Goal: Task Accomplishment & Management: Use online tool/utility

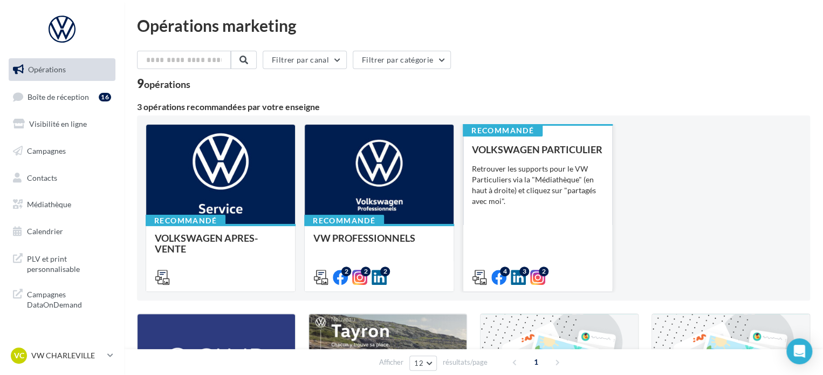
click at [544, 243] on div "VOLKSWAGEN PARTICULIER Retrouver les supports pour le VW Particuliers via la "M…" at bounding box center [538, 213] width 132 height 138
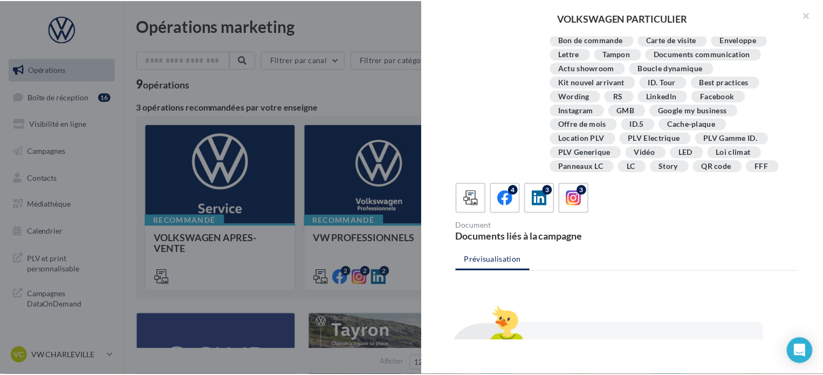
scroll to position [243, 0]
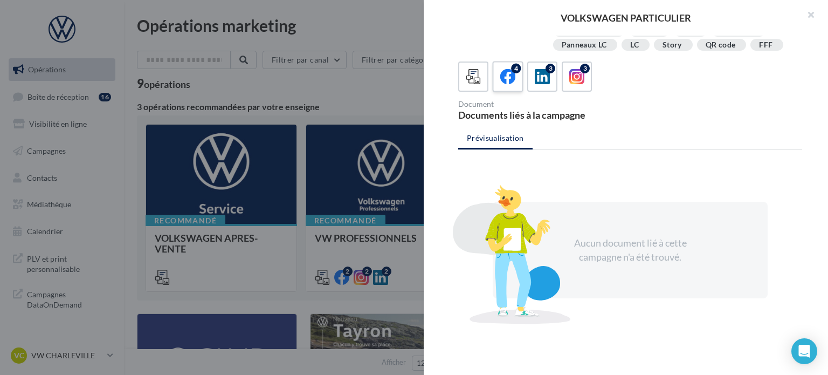
click at [513, 83] on icon at bounding box center [509, 77] width 16 height 16
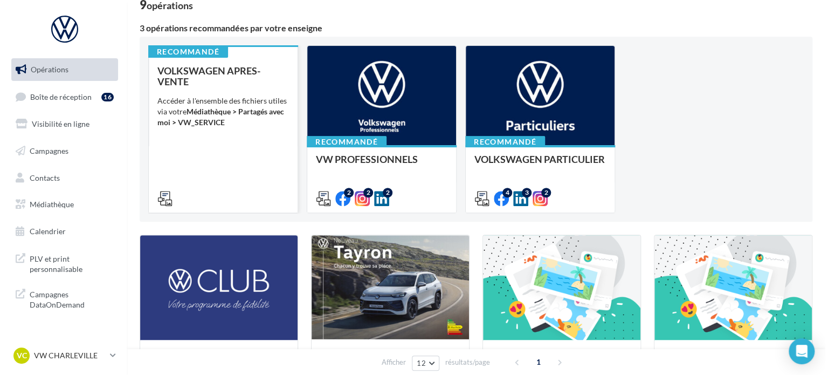
scroll to position [0, 0]
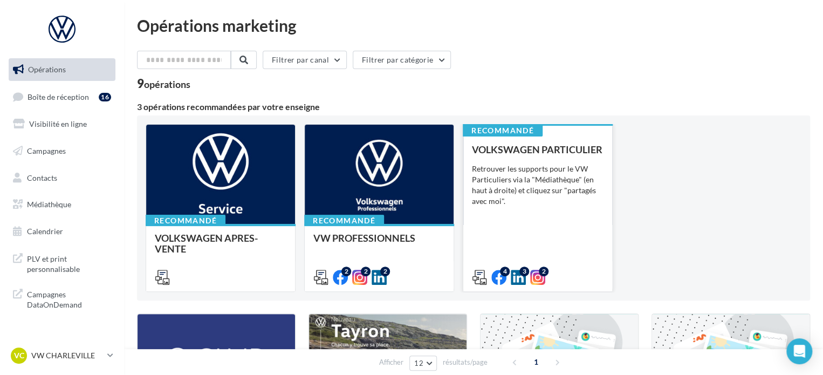
click at [526, 216] on div "VOLKSWAGEN PARTICULIER Retrouver les supports pour le VW Particuliers via la "M…" at bounding box center [538, 213] width 132 height 138
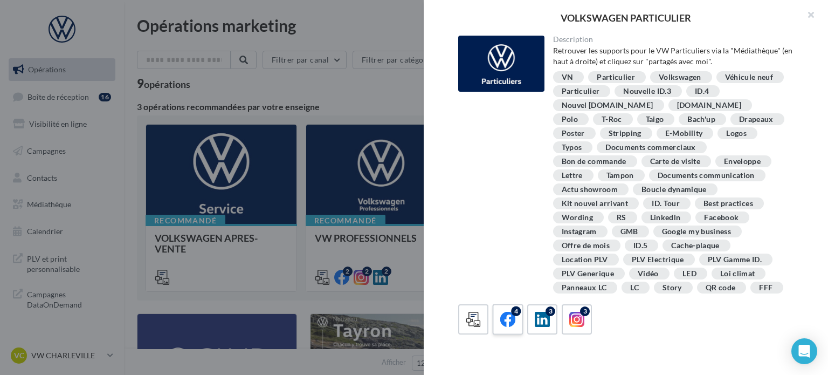
click at [505, 313] on icon at bounding box center [509, 320] width 16 height 16
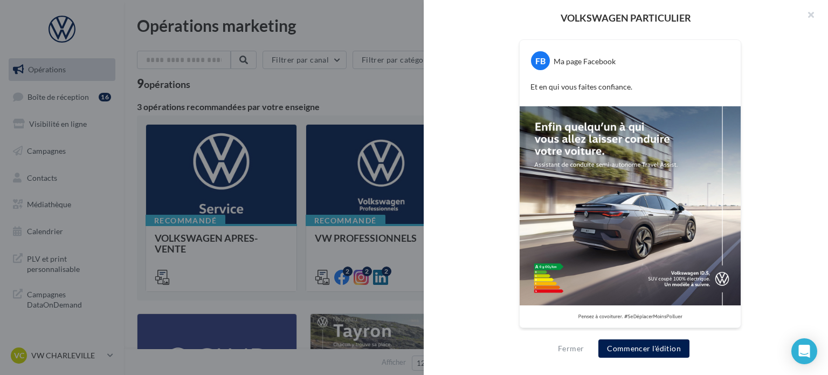
scroll to position [182, 0]
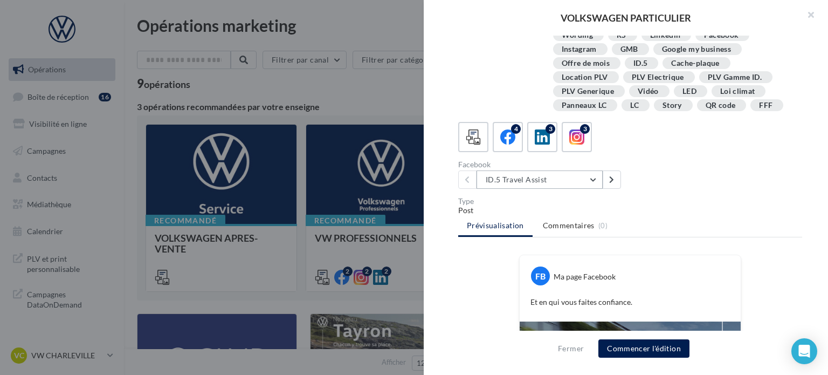
click at [552, 179] on button "ID.5 Travel Assist" at bounding box center [540, 179] width 126 height 18
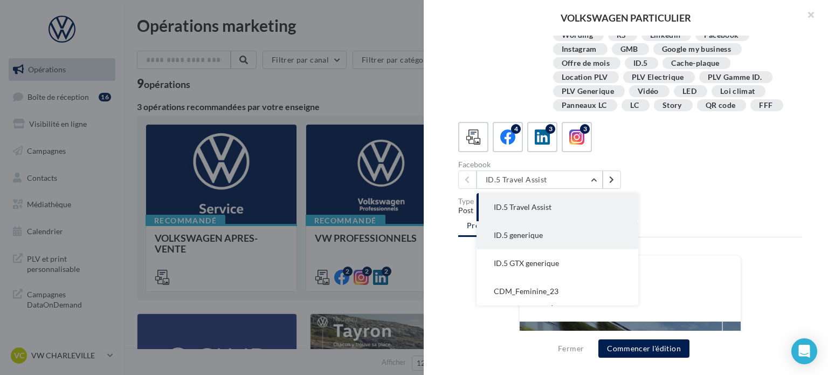
click at [548, 229] on button "ID.5 generique" at bounding box center [558, 235] width 162 height 28
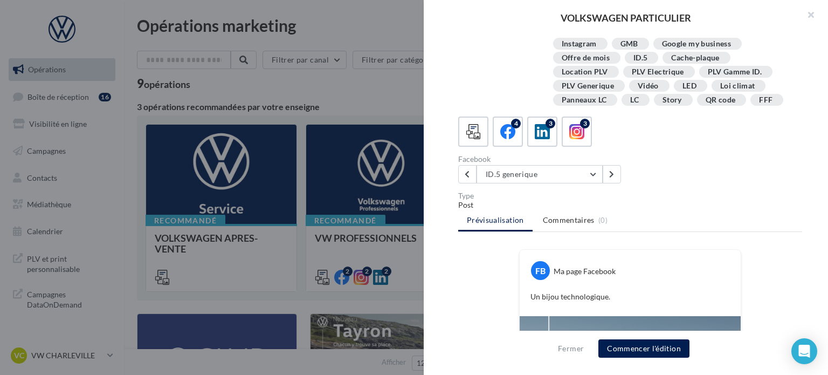
scroll to position [182, 0]
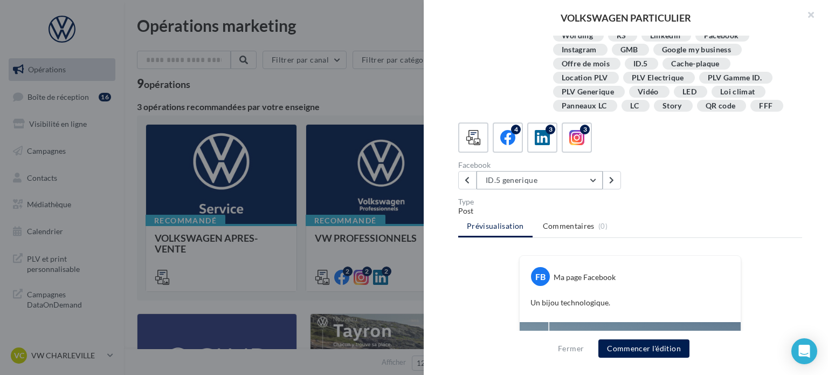
click at [571, 181] on button "ID.5 generique" at bounding box center [540, 180] width 126 height 18
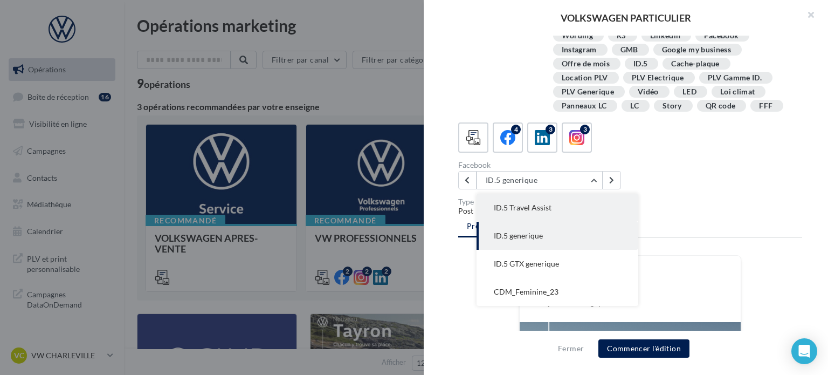
click at [527, 214] on button "ID.5 Travel Assist" at bounding box center [558, 208] width 162 height 28
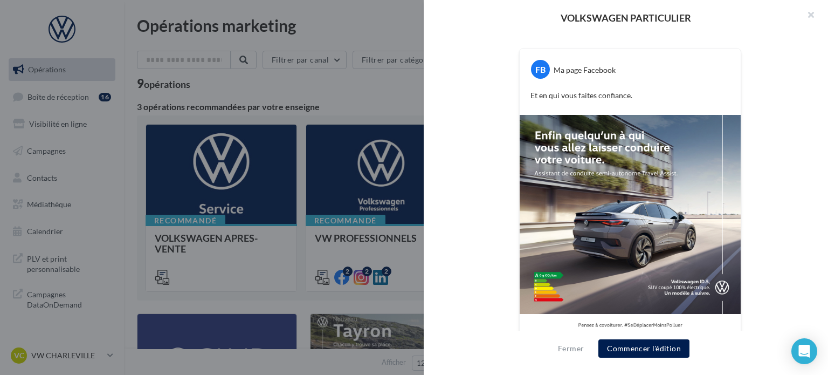
scroll to position [397, 0]
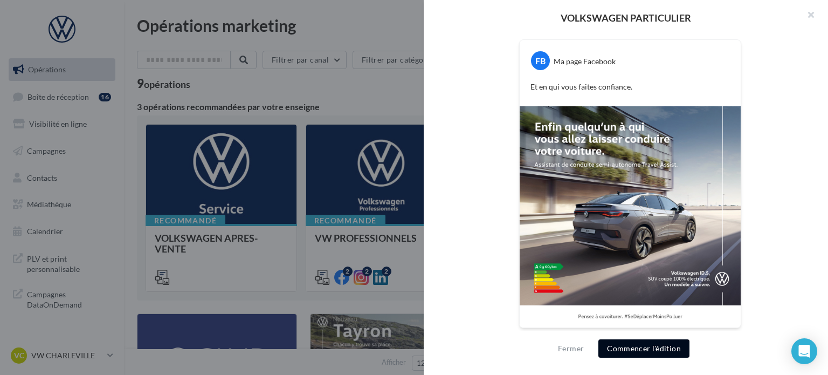
click at [676, 351] on button "Commencer l'édition" at bounding box center [644, 348] width 91 height 18
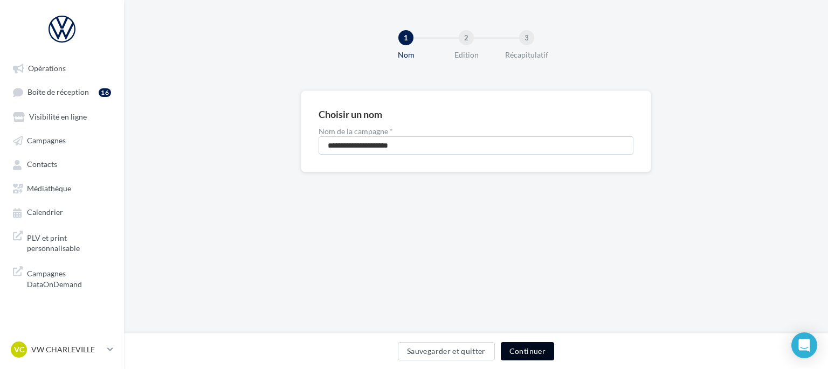
click at [537, 351] on button "Continuer" at bounding box center [527, 351] width 53 height 18
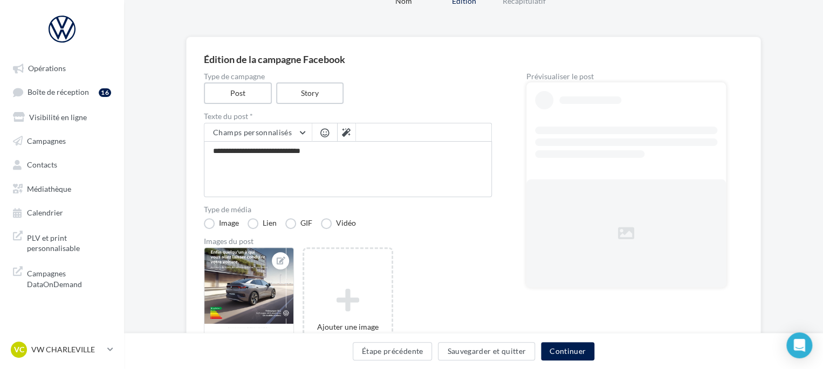
scroll to position [108, 0]
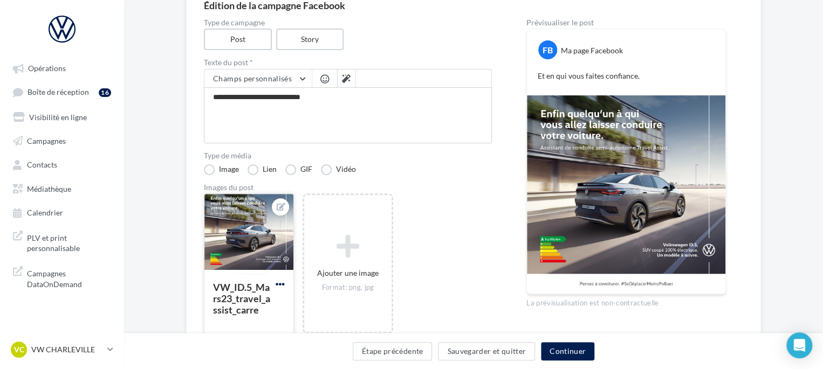
click at [279, 280] on span "button" at bounding box center [280, 284] width 9 height 9
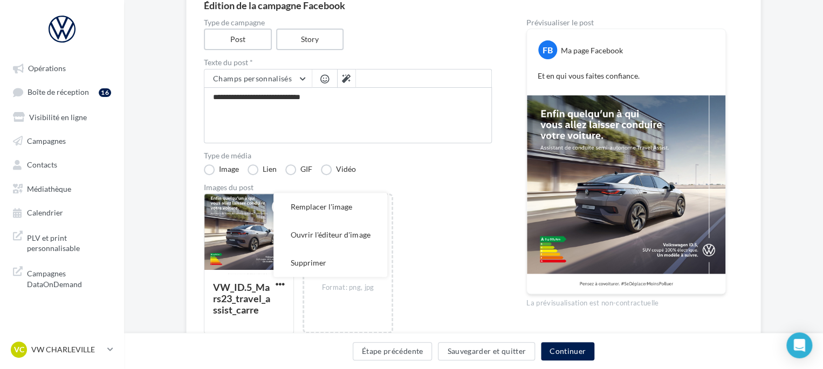
click at [488, 189] on div "Images du post" at bounding box center [348, 188] width 288 height 8
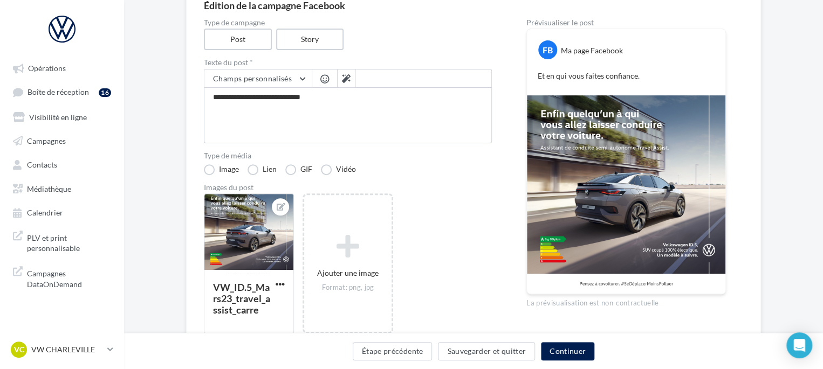
scroll to position [54, 0]
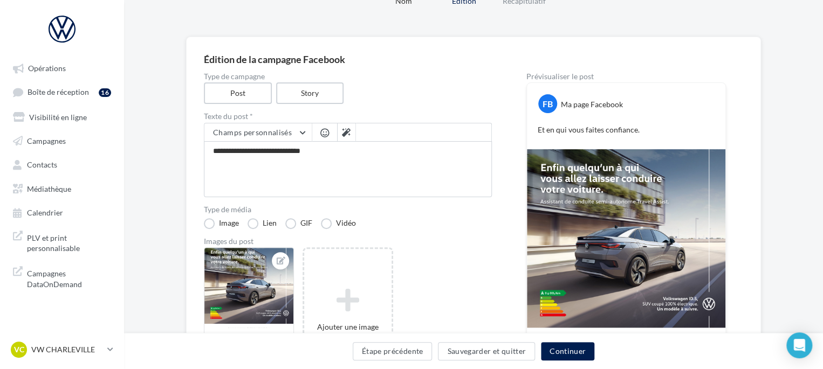
click at [585, 229] on img at bounding box center [626, 248] width 198 height 198
click at [90, 355] on p "VW CHARLEVILLE" at bounding box center [67, 350] width 72 height 11
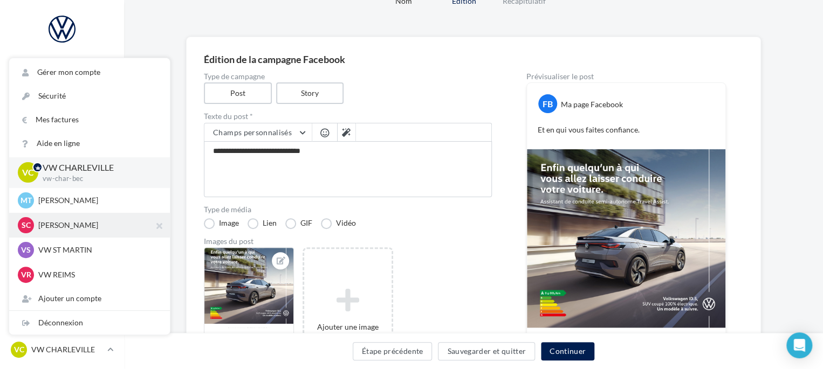
click at [80, 234] on div "SC SK CHARLEVILLE 1dc8d1b6-8944-44e3-99c7-f4ff58a531c8" at bounding box center [89, 225] width 143 height 16
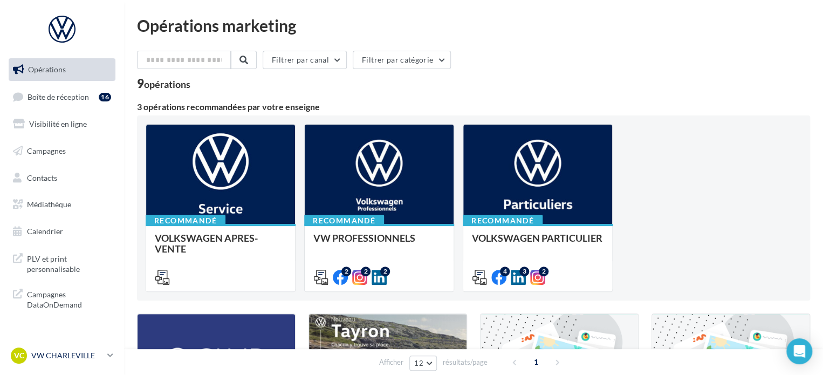
click at [78, 361] on div "VC VW CHARLEVILLE vw-char-bec" at bounding box center [57, 355] width 92 height 16
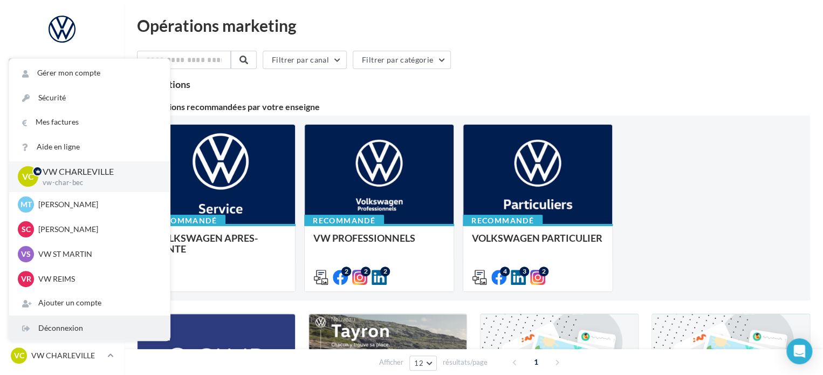
click at [97, 328] on div "Déconnexion" at bounding box center [89, 328] width 161 height 24
